Goal: Task Accomplishment & Management: Manage account settings

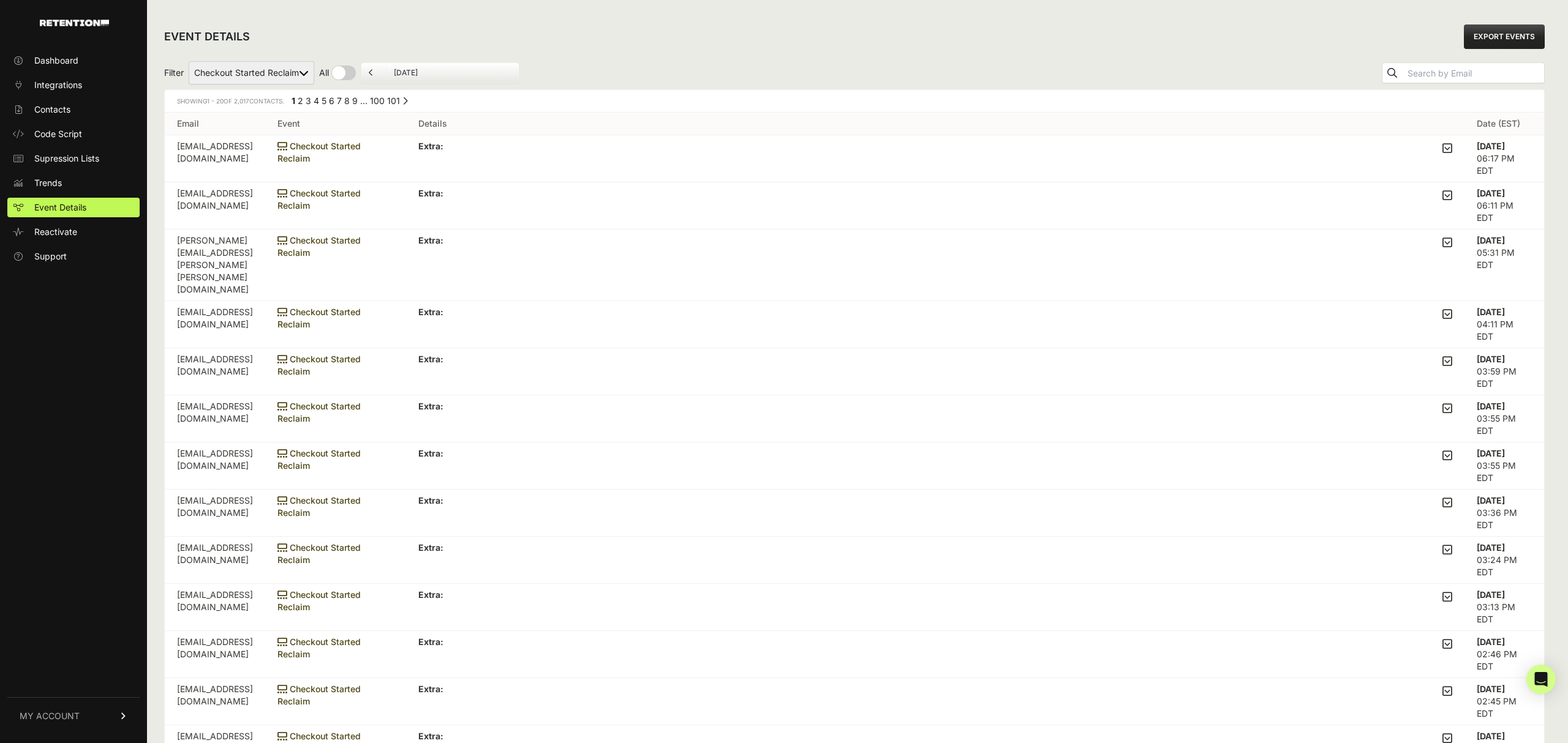
click at [292, 67] on select "Added to Cart Reclaim Checkout Started Reclaim Revenue Viewed Product Reclaim" at bounding box center [252, 72] width 125 height 23
select select "order_net_new"
click at [189, 61] on select "Added to Cart Reclaim Checkout Started Reclaim Revenue Viewed Product Reclaim" at bounding box center [252, 72] width 125 height 23
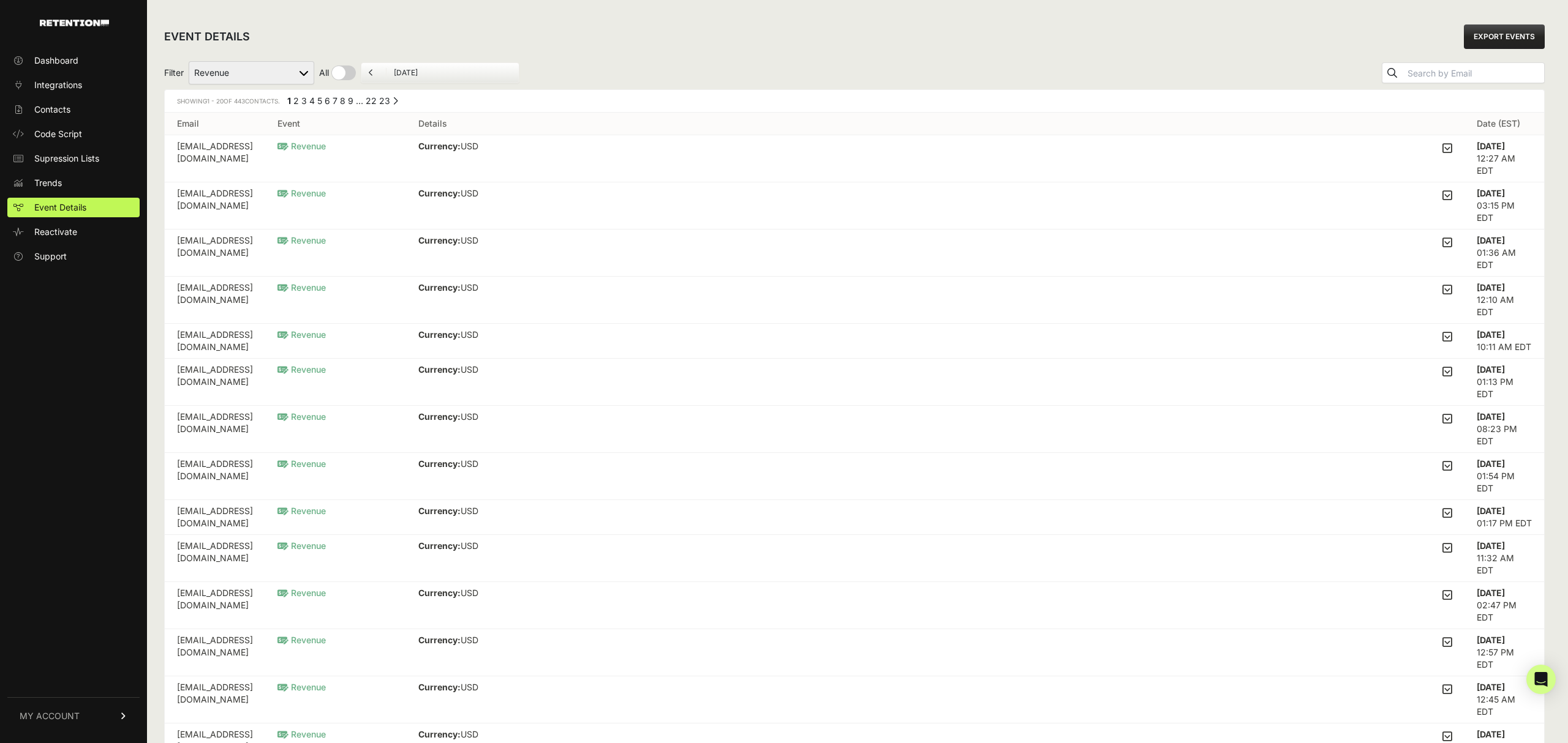
click at [388, 97] on link "23" at bounding box center [384, 101] width 11 height 11
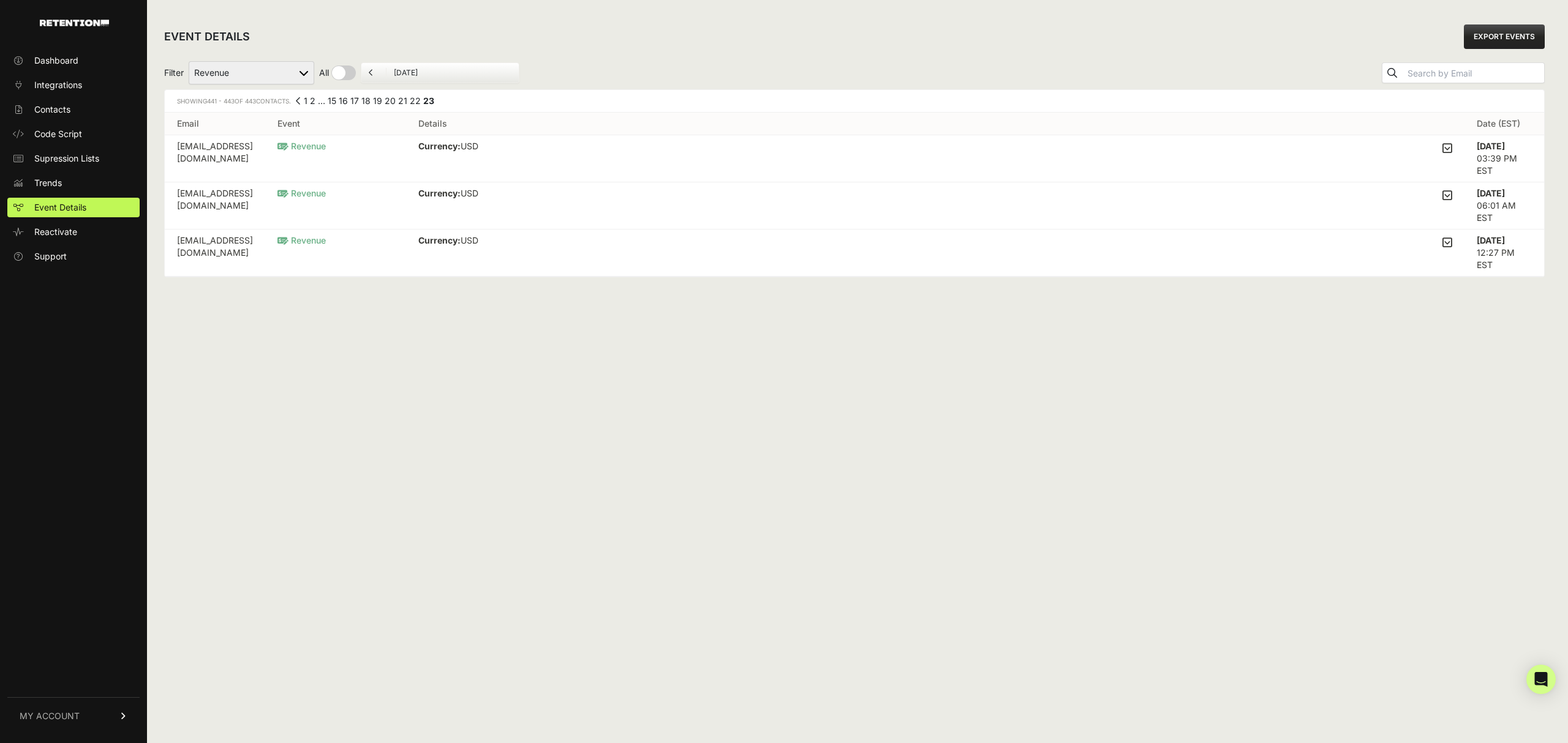
click at [298, 72] on select "Added to Cart Reclaim Checkout Started Reclaim Revenue Viewed Product Reclaim" at bounding box center [252, 72] width 125 height 23
select select "Viewed Product Reclaim"
click at [189, 61] on select "Added to Cart Reclaim Checkout Started Reclaim Revenue Viewed Product Reclaim" at bounding box center [252, 72] width 125 height 23
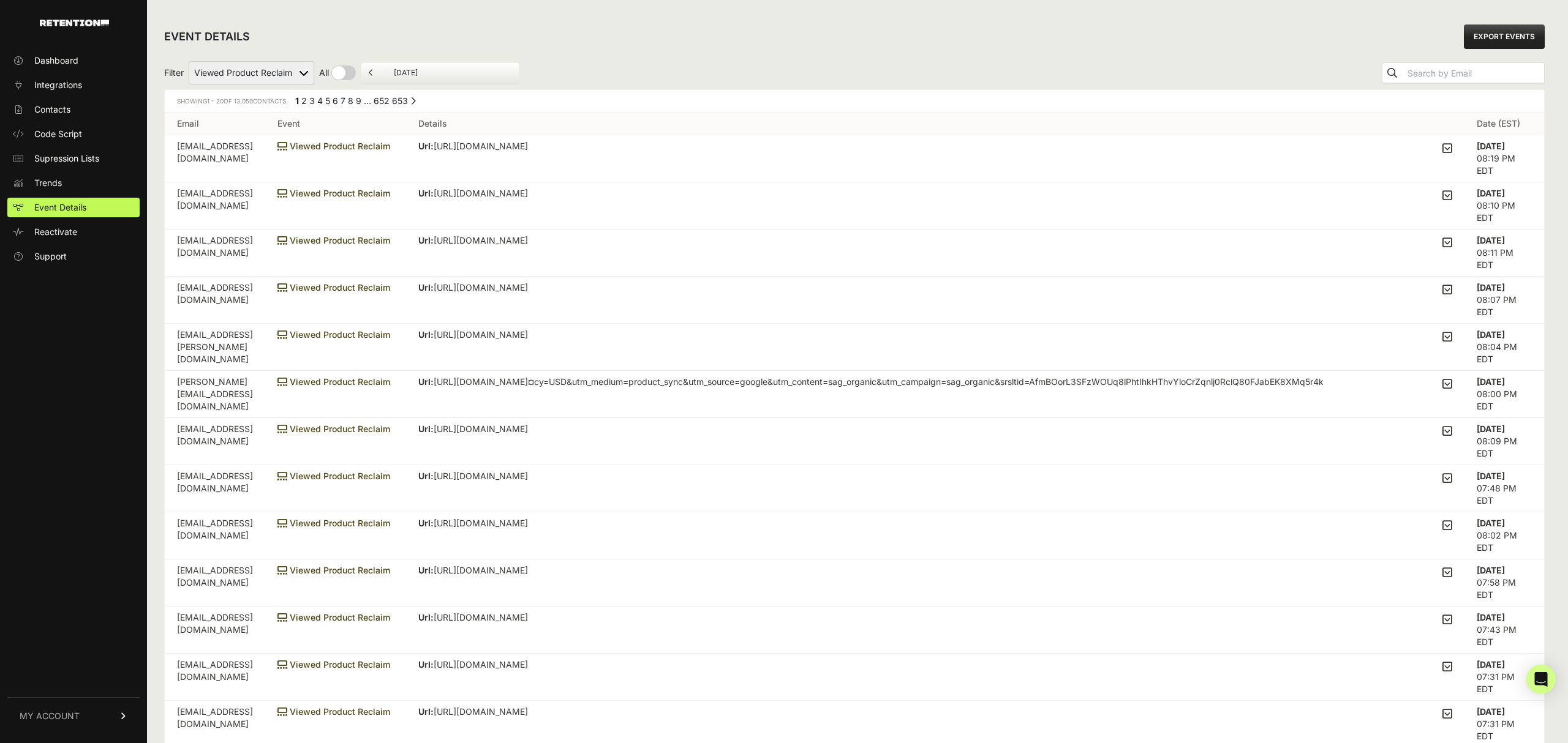
click at [403, 102] on link "653" at bounding box center [400, 101] width 16 height 11
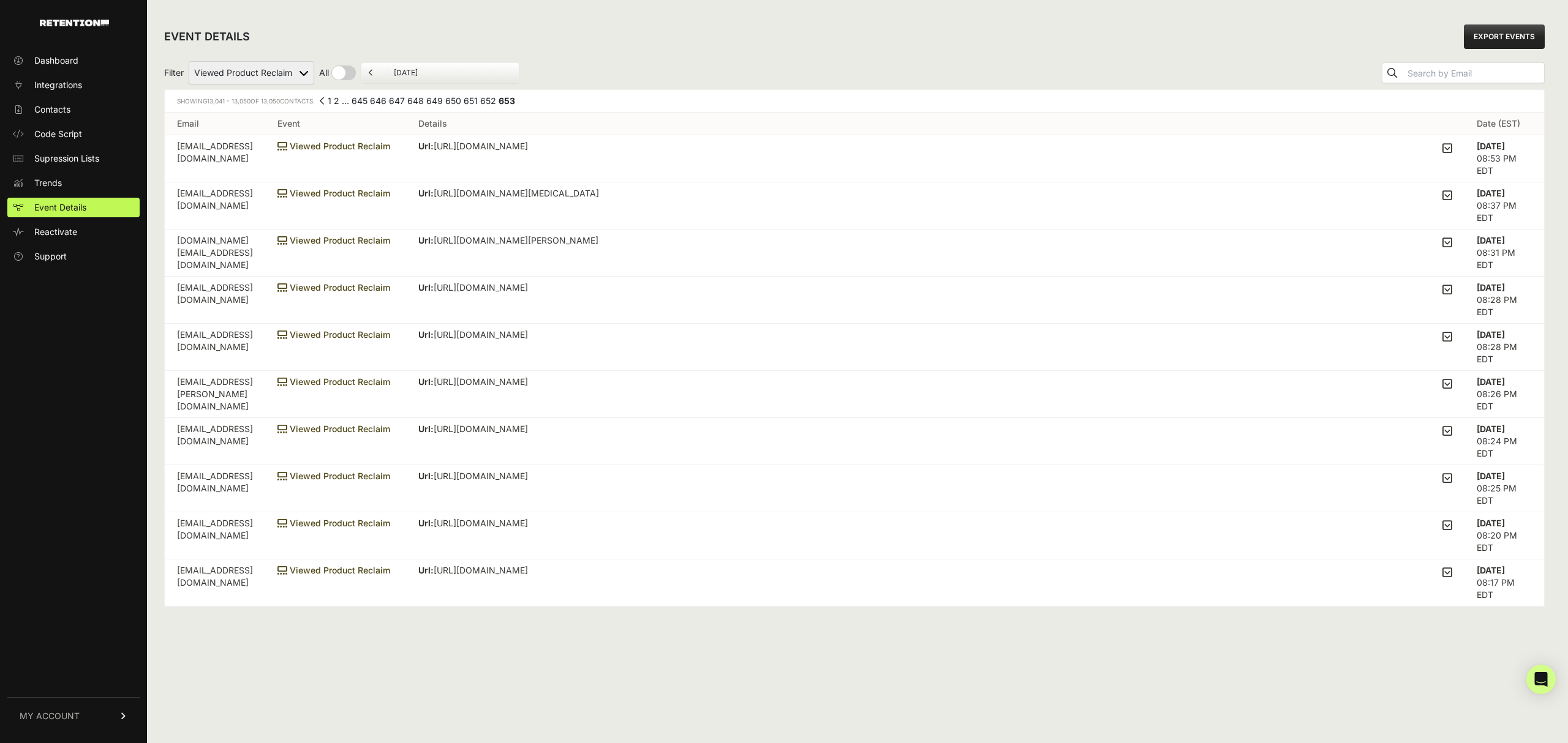
click at [371, 71] on icon at bounding box center [372, 72] width 5 height 7
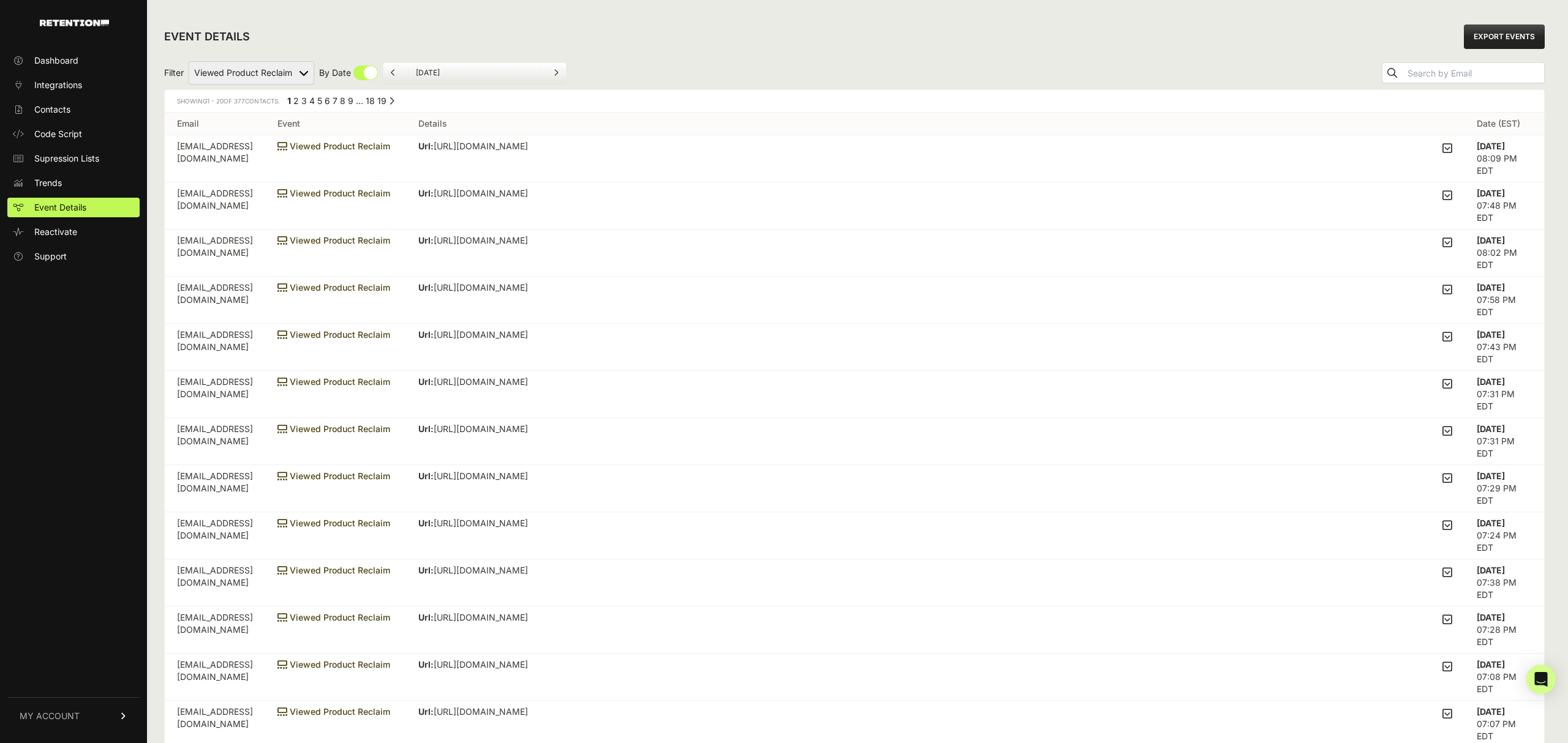
click at [394, 72] on icon at bounding box center [394, 72] width 5 height 7
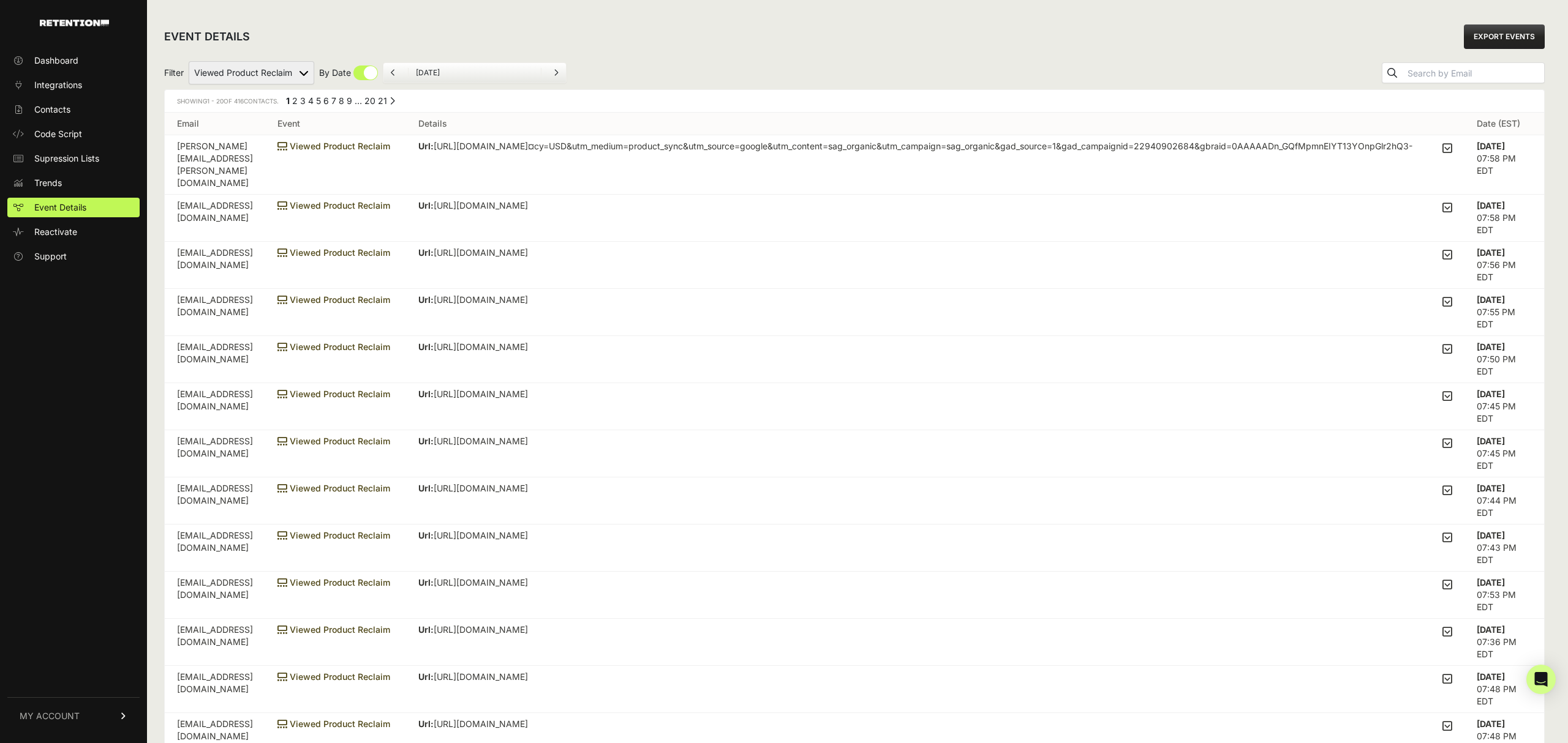
click at [365, 67] on input "checkbox" at bounding box center [348, 72] width 59 height 15
checkbox input "false"
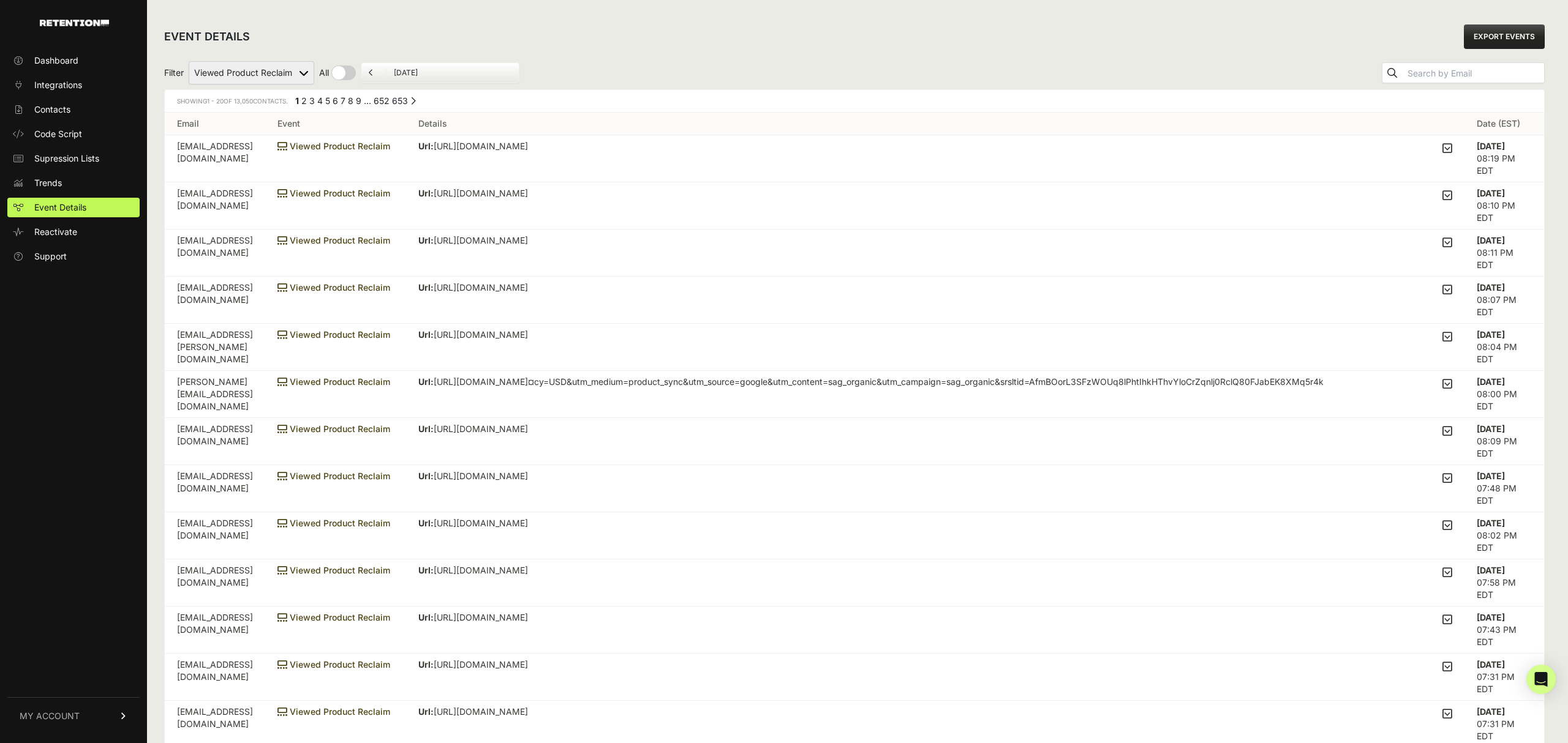
click at [399, 103] on link "653" at bounding box center [400, 101] width 16 height 11
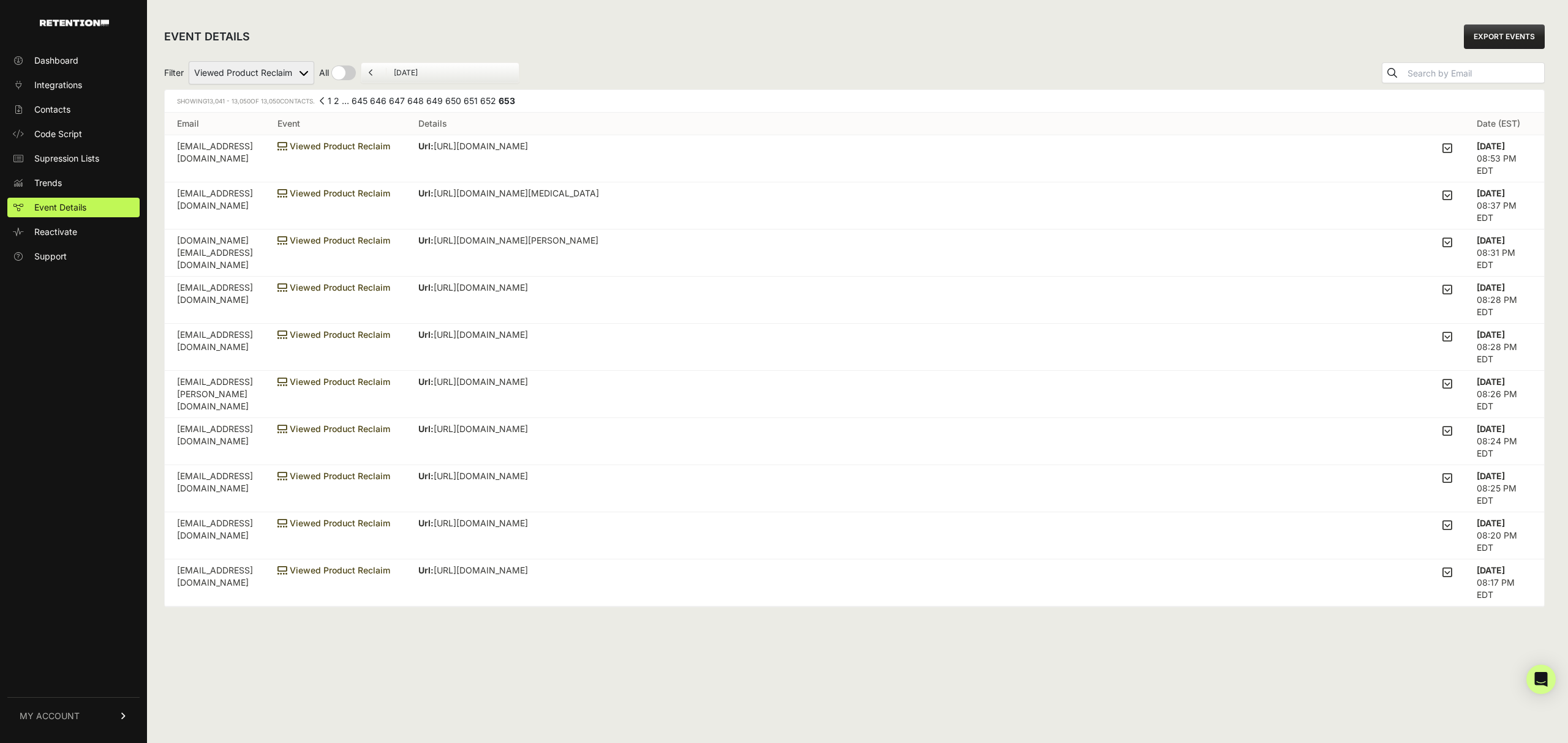
click at [298, 75] on select "Added to Cart Reclaim Checkout Started Reclaim Revenue Viewed Product Reclaim" at bounding box center [252, 72] width 125 height 23
click at [72, 709] on link "MY ACCOUNT" at bounding box center [73, 716] width 132 height 37
click at [61, 681] on link "Billing" at bounding box center [73, 676] width 132 height 19
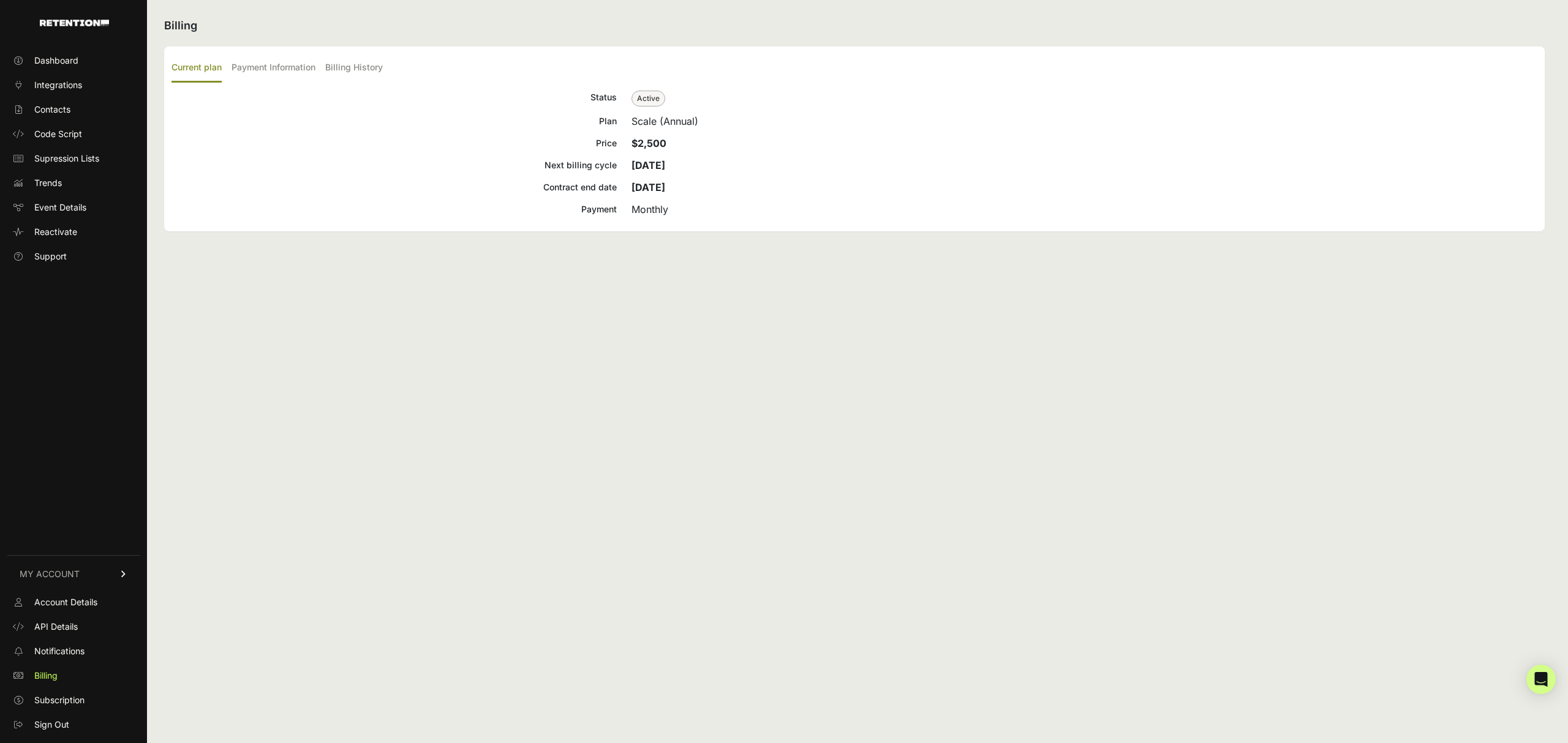
click at [61, 681] on link "Billing" at bounding box center [73, 676] width 132 height 19
click at [370, 73] on label "Billing History" at bounding box center [353, 68] width 57 height 29
click at [0, 0] on input "Billing History" at bounding box center [0, 0] width 0 height 0
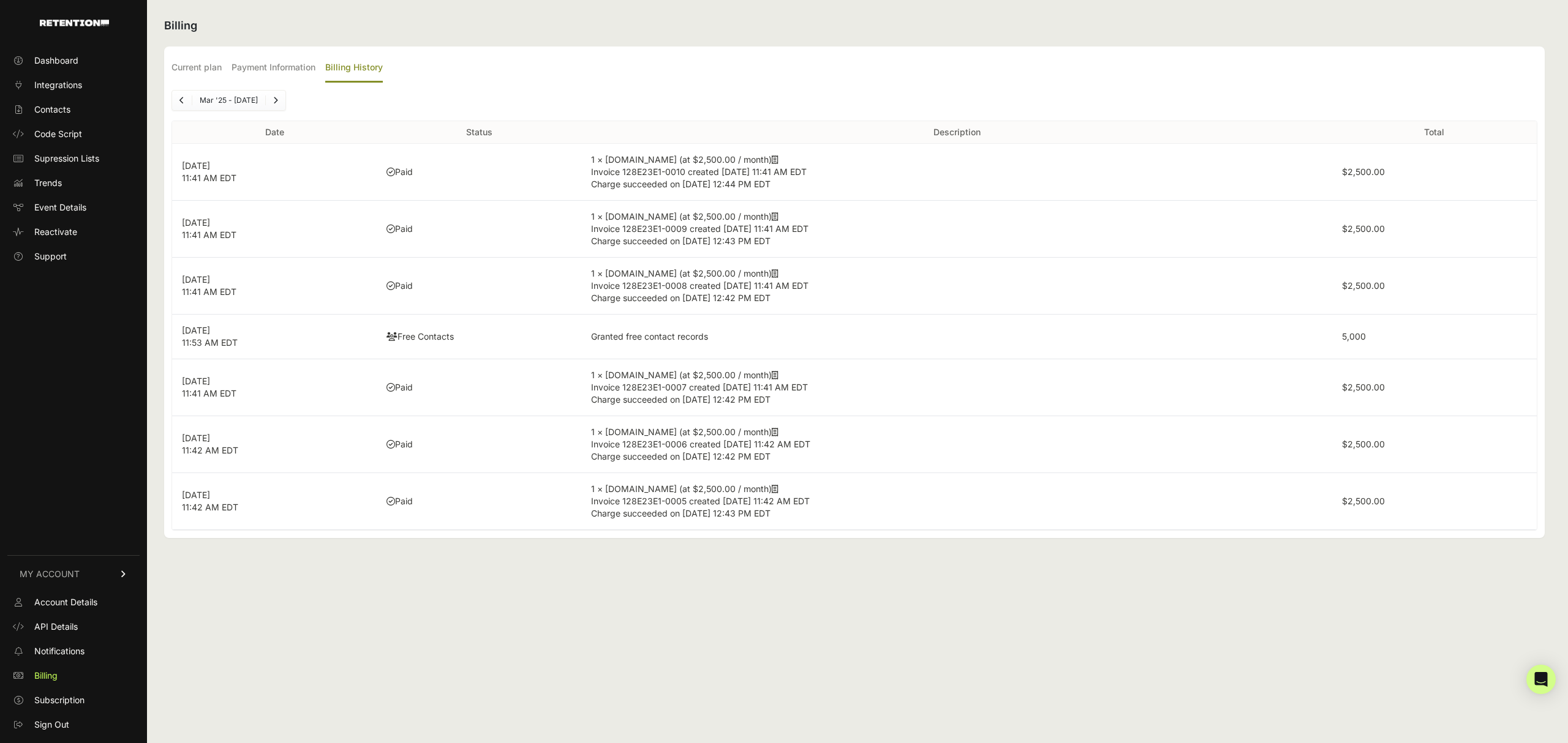
click at [184, 100] on link "Previous" at bounding box center [182, 101] width 19 height 19
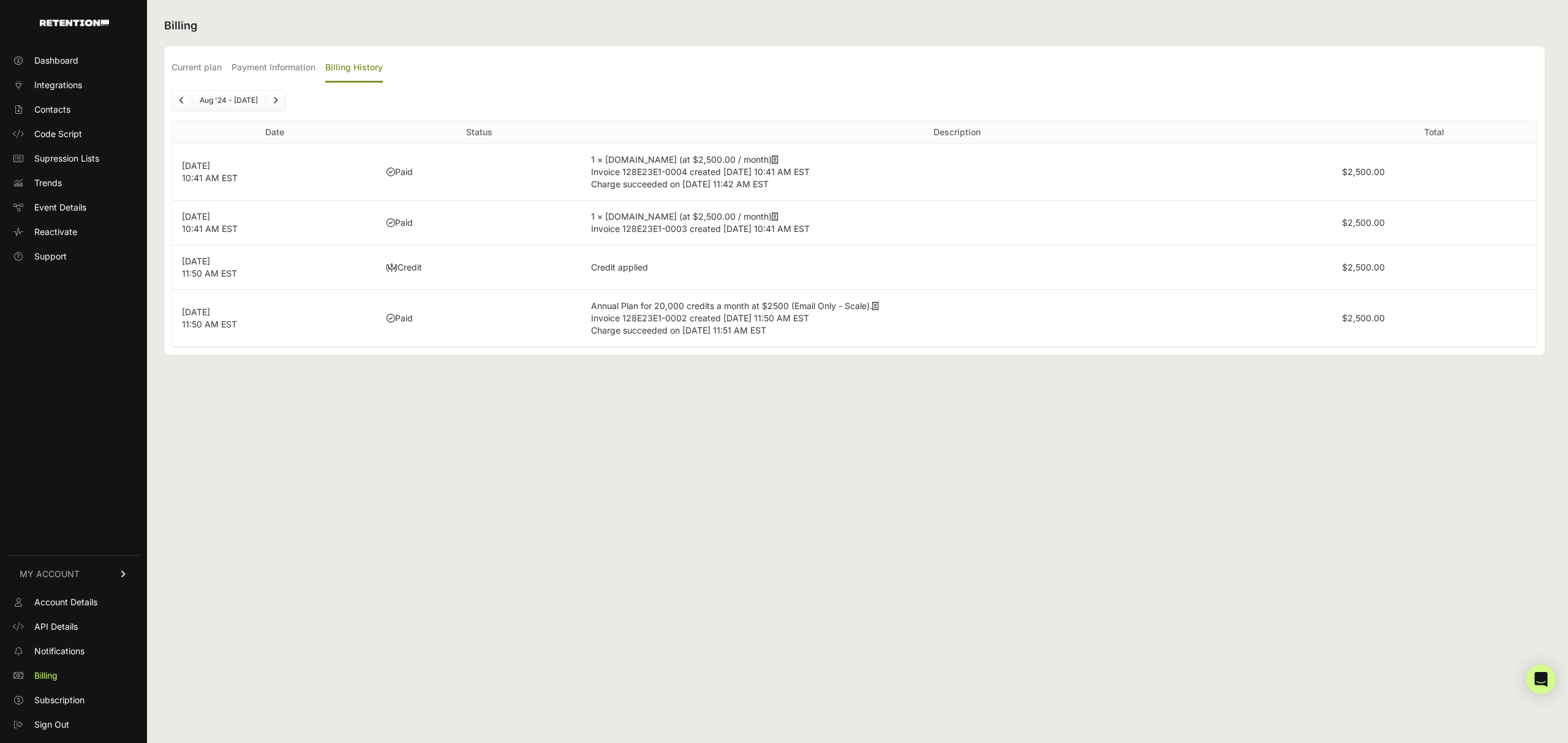
click at [281, 100] on link "Next" at bounding box center [275, 101] width 19 height 19
